Goal: Task Accomplishment & Management: Manage account settings

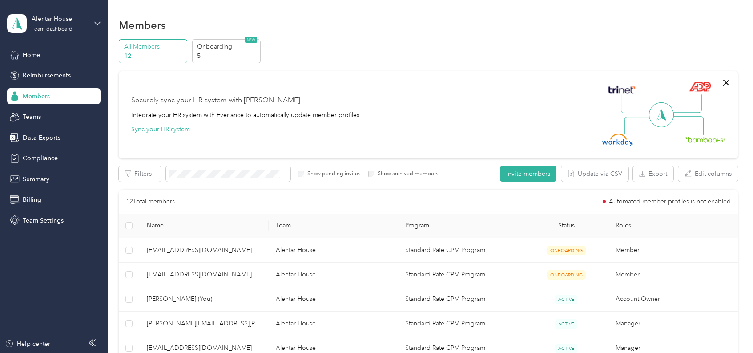
click at [360, 36] on section "Members All Members 12 Onboarding 5 NEW Securely sync your HR system with Everl…" at bounding box center [428, 292] width 619 height 552
